Goal: Information Seeking & Learning: Learn about a topic

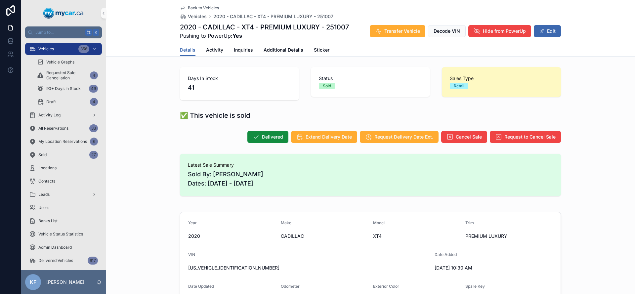
scroll to position [77, 0]
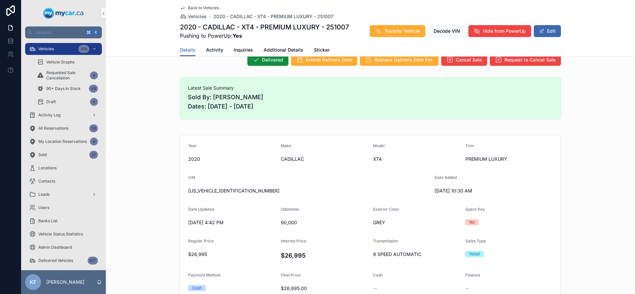
click at [222, 191] on span "[US_VEHICLE_IDENTIFICATION_NUMBER]" at bounding box center [308, 191] width 241 height 7
copy span "[US_VEHICLE_IDENTIFICATION_NUMBER]"
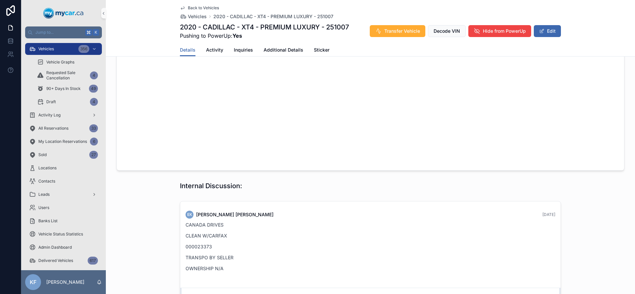
scroll to position [628, 0]
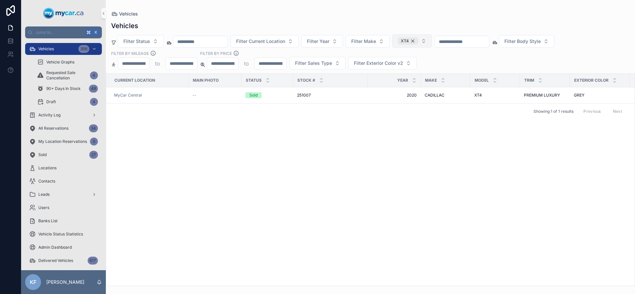
click at [418, 40] on div "XT4" at bounding box center [408, 40] width 21 height 7
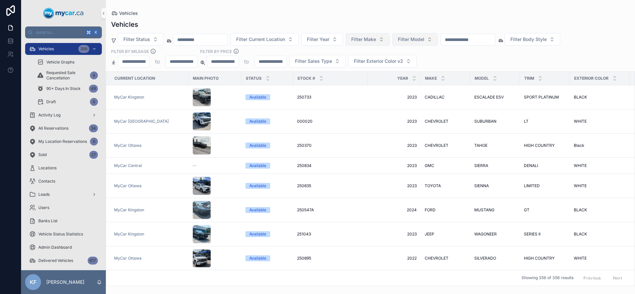
click at [376, 38] on span "Filter Make" at bounding box center [363, 39] width 25 height 7
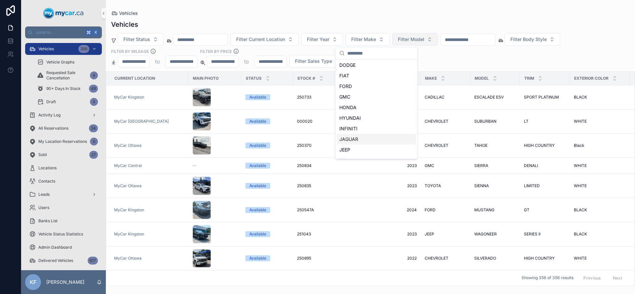
scroll to position [104, 0]
click at [362, 123] on div "HYUNDAI" at bounding box center [376, 121] width 79 height 11
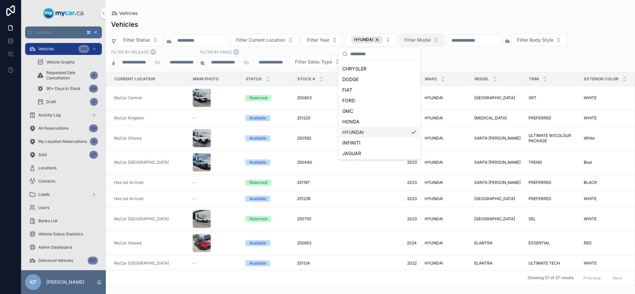
scroll to position [114, 0]
click at [351, 16] on div "Vehicles Filter Status Filter Current Location Filter Year HYUNDAI Filter Model…" at bounding box center [370, 151] width 529 height 270
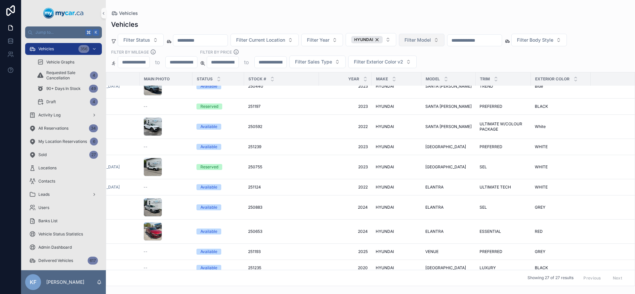
scroll to position [52, 46]
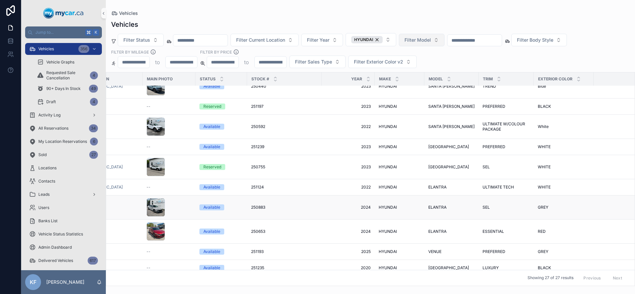
click at [208, 204] on div "Available" at bounding box center [211, 207] width 17 height 6
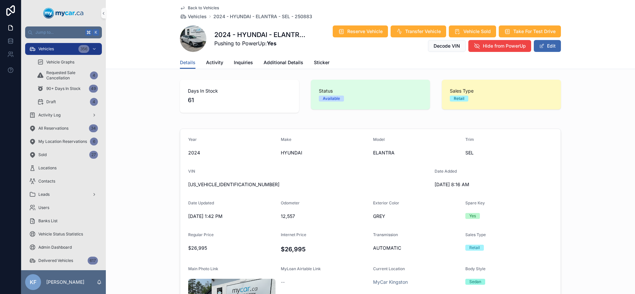
click at [212, 186] on span "[US_VEHICLE_IDENTIFICATION_NUMBER]" at bounding box center [308, 184] width 241 height 7
copy span "[US_VEHICLE_IDENTIFICATION_NUMBER]"
drag, startPoint x: 145, startPoint y: 28, endPoint x: 197, endPoint y: 56, distance: 58.6
click at [203, 59] on div "Back to Vehicles Vehicles 2024 - HYUNDAI - ELANTRA - SEL - 250883 2024 - HYUNDA…" at bounding box center [370, 34] width 529 height 69
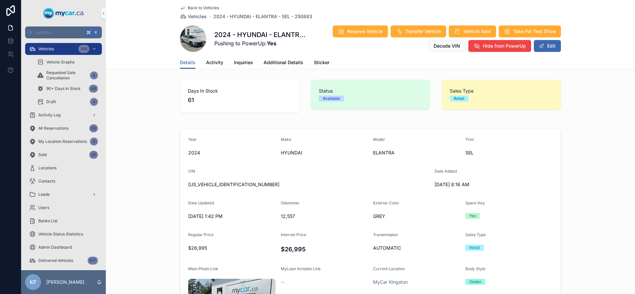
click at [164, 38] on div "Back to Vehicles Vehicles 2024 - HYUNDAI - ELANTRA - SEL - 250883 2024 - HYUNDA…" at bounding box center [370, 34] width 529 height 69
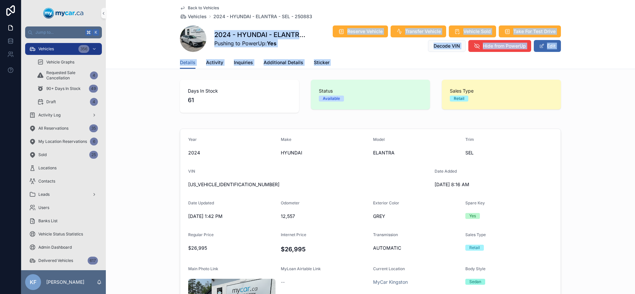
drag, startPoint x: 178, startPoint y: 24, endPoint x: 258, endPoint y: 84, distance: 99.6
click at [144, 52] on div "Back to Vehicles Vehicles 2024 - HYUNDAI - ELANTRA - SEL - 250883 2024 - HYUNDA…" at bounding box center [370, 34] width 529 height 69
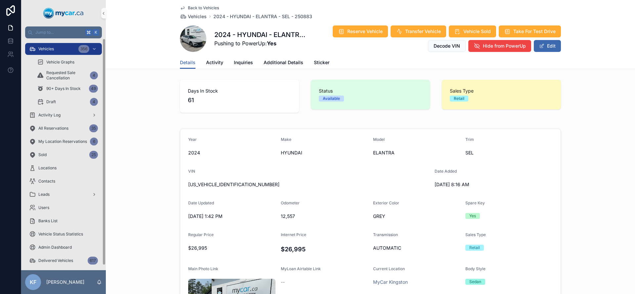
drag, startPoint x: 51, startPoint y: 47, endPoint x: 57, endPoint y: 42, distance: 7.3
click at [52, 47] on span "Vehicles" at bounding box center [46, 48] width 16 height 5
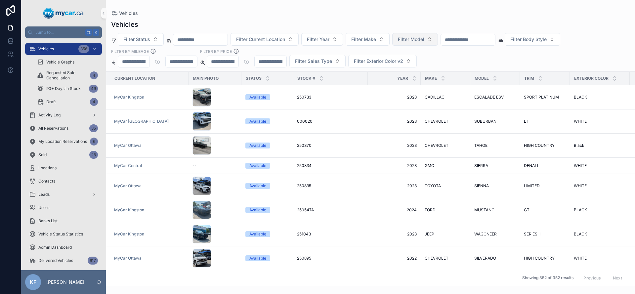
click at [412, 42] on span "Filter Model" at bounding box center [411, 39] width 26 height 7
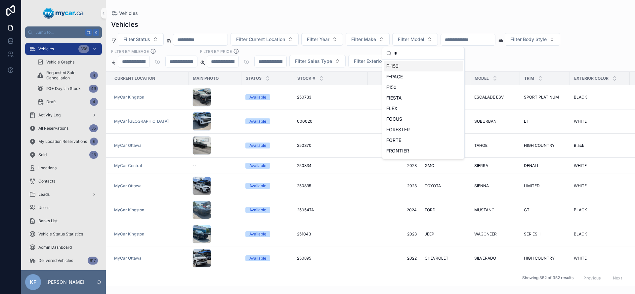
type input "*"
click at [399, 63] on span "F-150" at bounding box center [392, 66] width 12 height 7
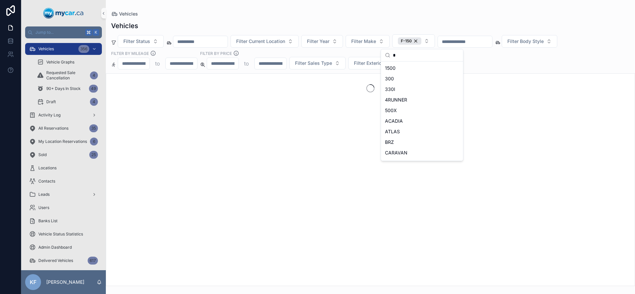
drag, startPoint x: 395, startPoint y: 20, endPoint x: 393, endPoint y: 23, distance: 3.6
click at [395, 20] on div "Vehicles Filter Status Filter Current Location Filter Year Filter Make F-150 Fi…" at bounding box center [370, 151] width 529 height 269
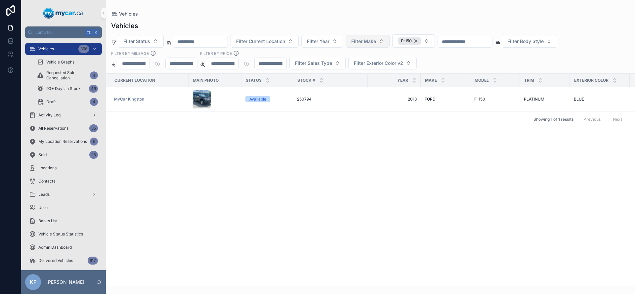
click at [385, 39] on button "Filter Make" at bounding box center [368, 41] width 44 height 13
type input "*"
click at [350, 91] on span "FORD" at bounding box center [345, 89] width 13 height 7
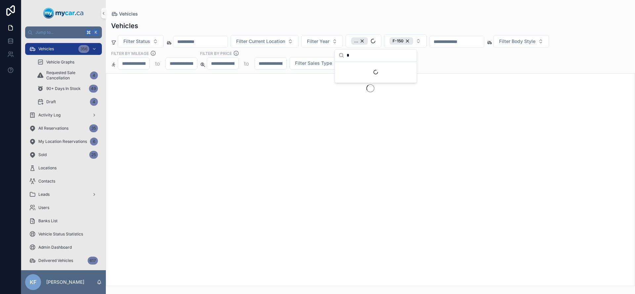
click at [449, 27] on div "Vehicles" at bounding box center [370, 25] width 519 height 9
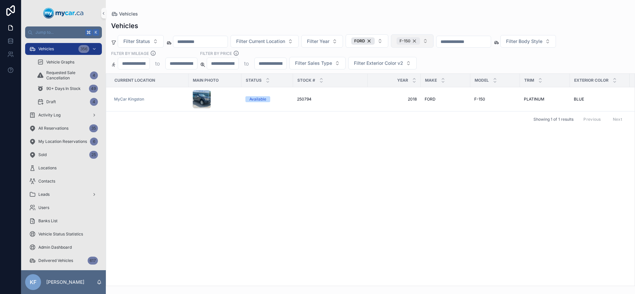
click at [420, 40] on div "F-150" at bounding box center [408, 40] width 23 height 7
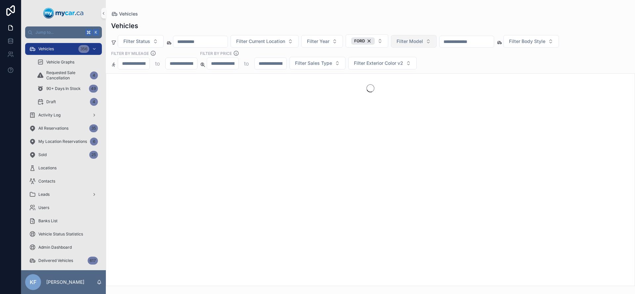
click at [326, 18] on div "Vehicles Filter Status Filter Current Location Filter Year FORD Filter Model Fi…" at bounding box center [370, 151] width 529 height 269
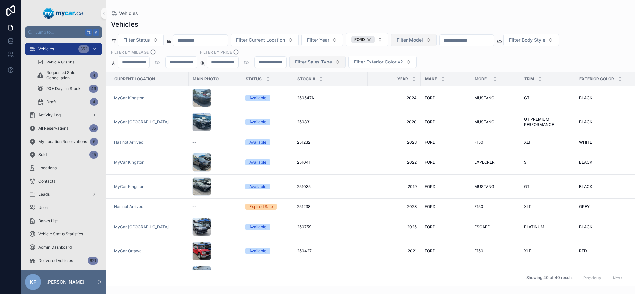
click at [327, 65] on span "Filter Sales Type" at bounding box center [313, 62] width 37 height 7
click at [492, 60] on div "Filter Status Filter Current Location Filter Year FORD Filter Model Filter Body…" at bounding box center [370, 50] width 529 height 35
click at [542, 42] on span "Filter Body Style" at bounding box center [527, 40] width 36 height 7
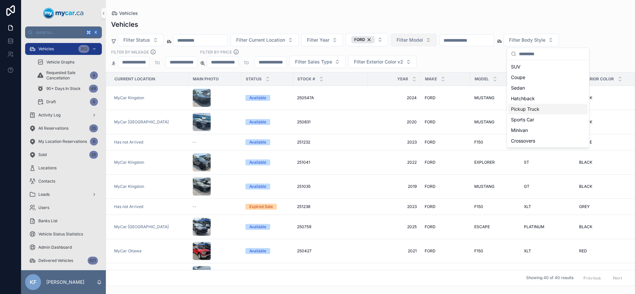
click at [523, 108] on div "Pickup Truck" at bounding box center [547, 109] width 79 height 11
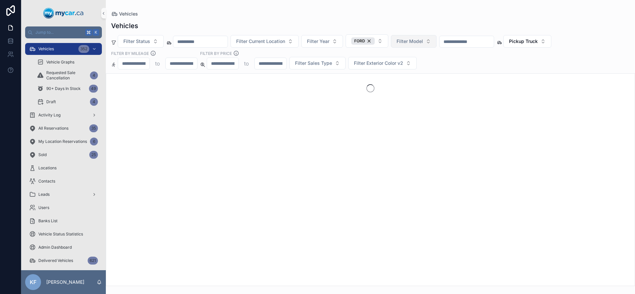
click at [482, 53] on div "Filter Status Filter Current Location Filter Year FORD Filter Model Pickup Truc…" at bounding box center [370, 51] width 529 height 35
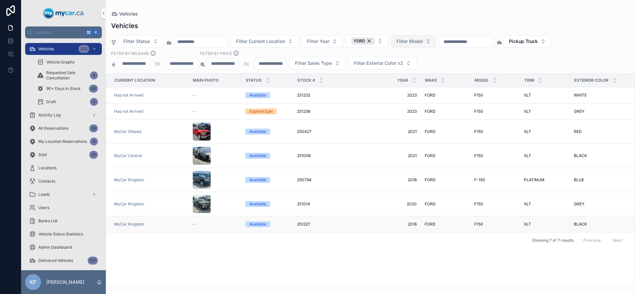
click at [354, 222] on div "251227 251227" at bounding box center [330, 224] width 67 height 5
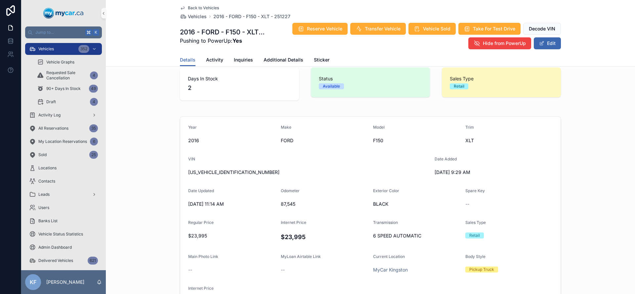
scroll to position [14, 0]
